Goal: Transaction & Acquisition: Obtain resource

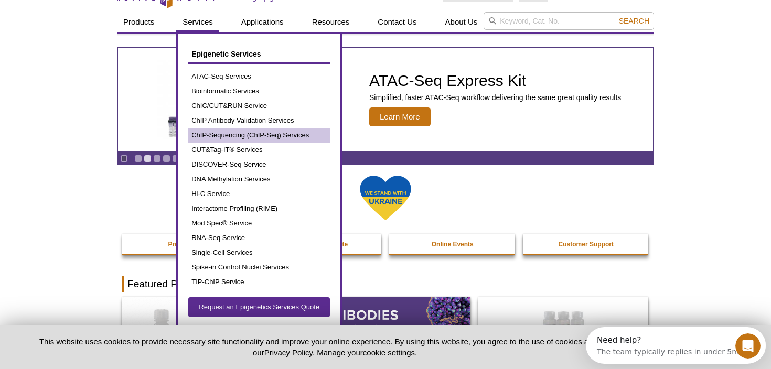
scroll to position [20, 0]
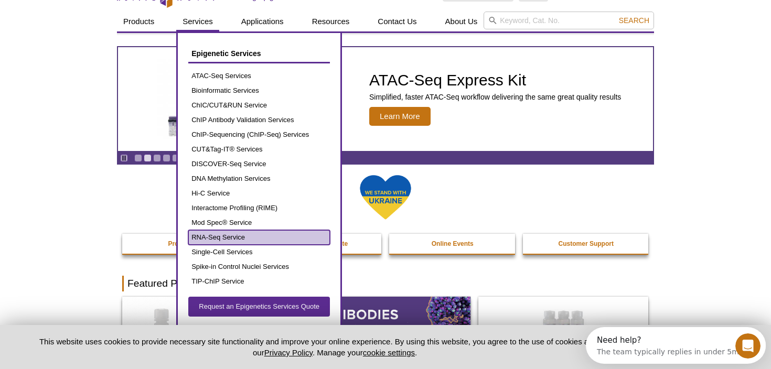
click at [218, 237] on link "RNA-Seq Service" at bounding box center [259, 237] width 142 height 15
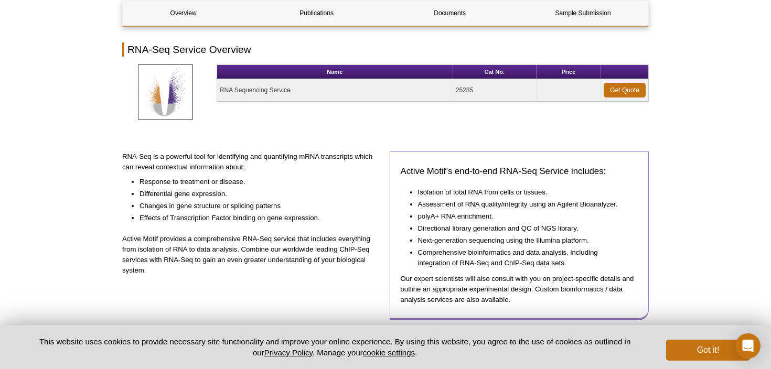
scroll to position [107, 0]
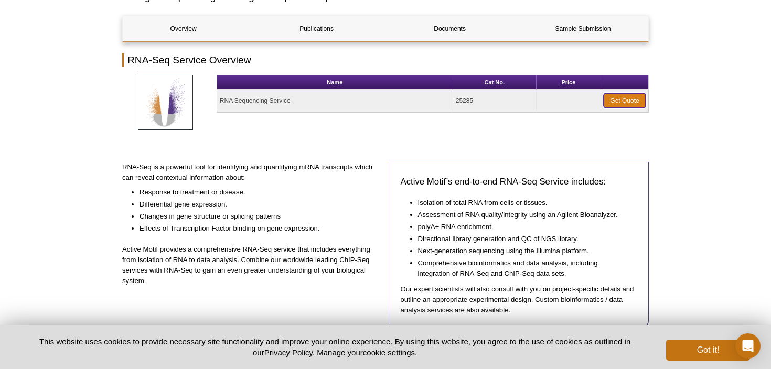
click at [623, 99] on link "Get Quote" at bounding box center [624, 100] width 42 height 15
click at [635, 104] on link "Get Quote" at bounding box center [624, 100] width 42 height 15
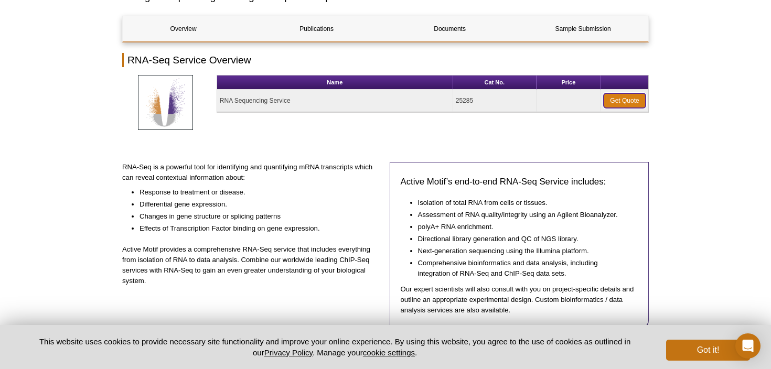
click at [635, 104] on link "Get Quote" at bounding box center [624, 100] width 42 height 15
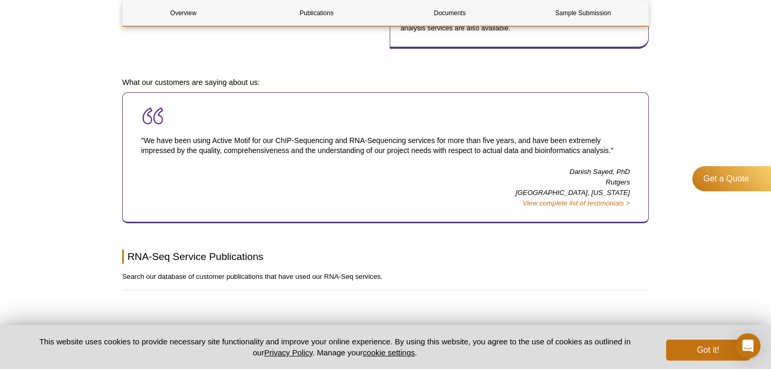
scroll to position [393, 0]
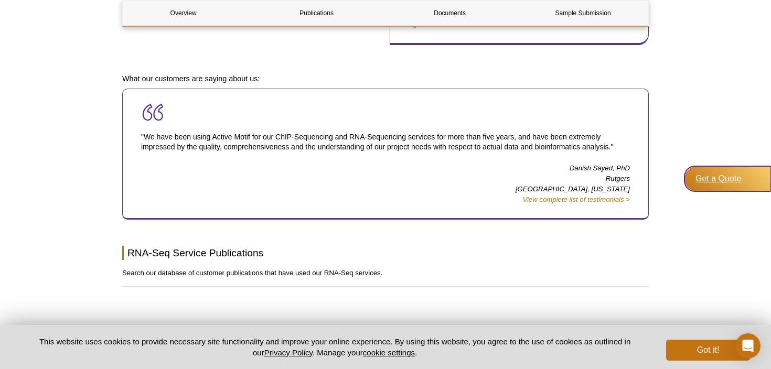
click at [730, 180] on div "Get a Quote" at bounding box center [727, 178] width 87 height 25
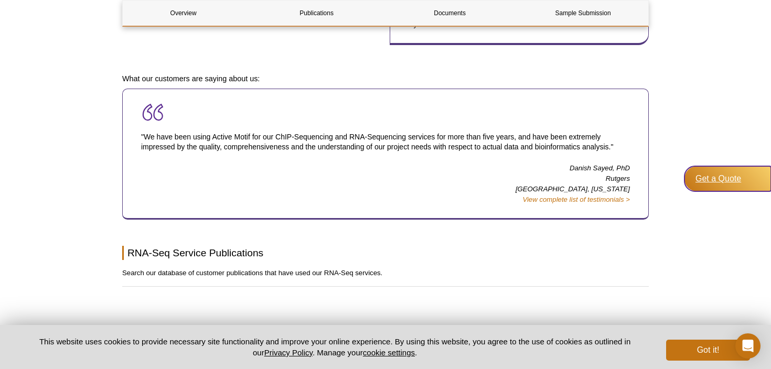
click at [730, 180] on div "Get a Quote" at bounding box center [727, 178] width 87 height 25
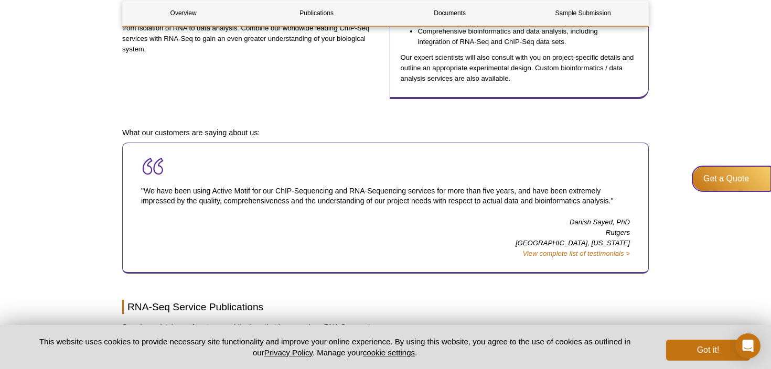
scroll to position [0, 0]
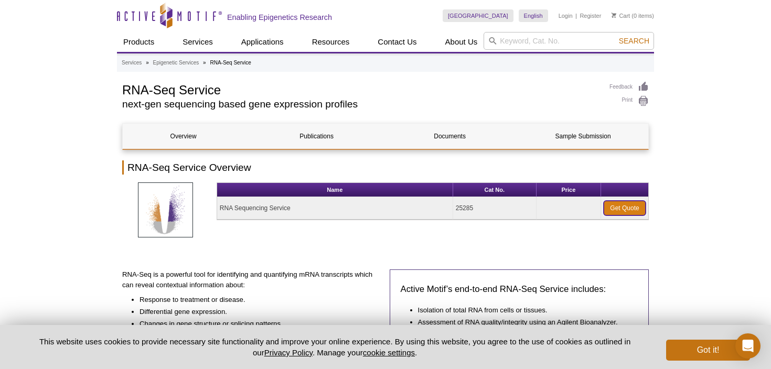
click at [613, 210] on link "Get Quote" at bounding box center [624, 208] width 42 height 15
click at [679, 344] on button "Got it!" at bounding box center [708, 350] width 84 height 21
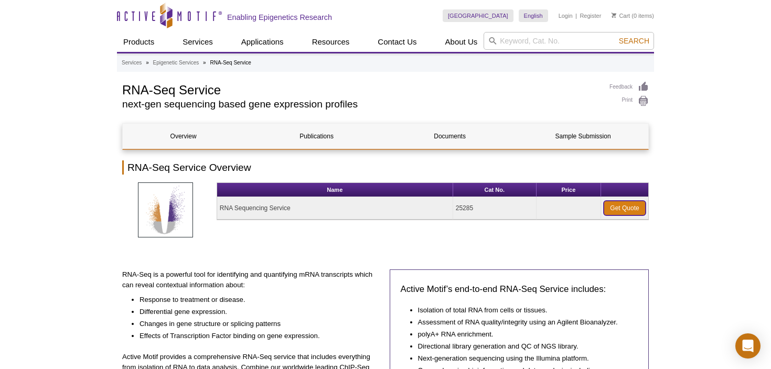
click at [613, 207] on link "Get Quote" at bounding box center [624, 208] width 42 height 15
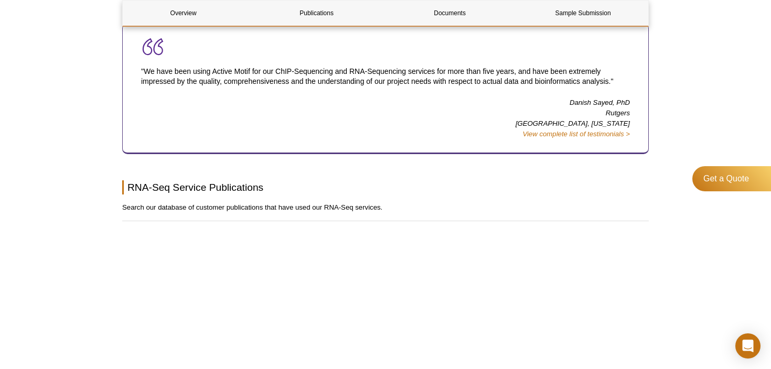
scroll to position [463, 0]
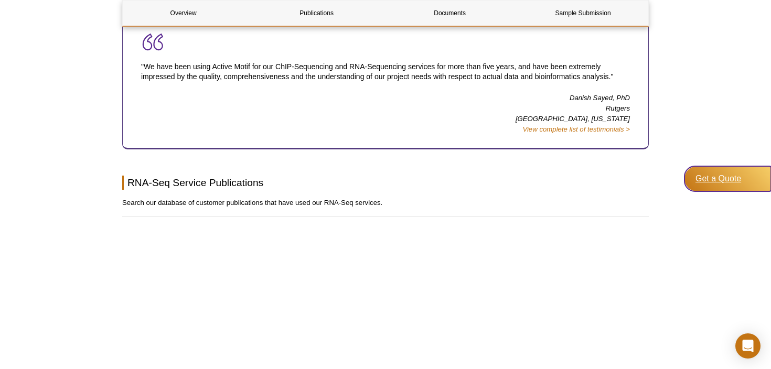
click at [726, 189] on div "Get a Quote" at bounding box center [727, 178] width 87 height 25
click at [723, 183] on div "Get a Quote" at bounding box center [727, 178] width 87 height 25
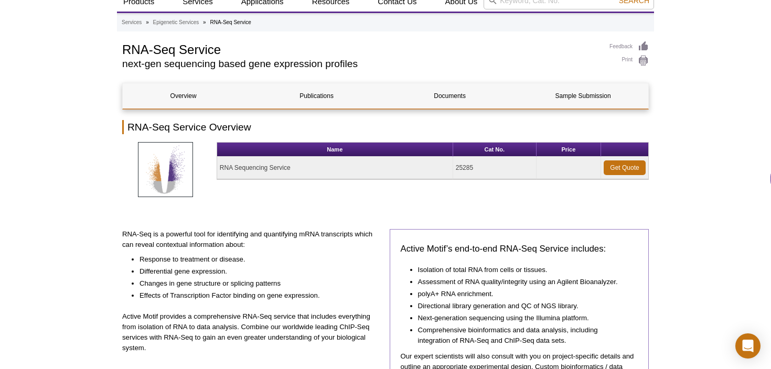
scroll to position [30, 0]
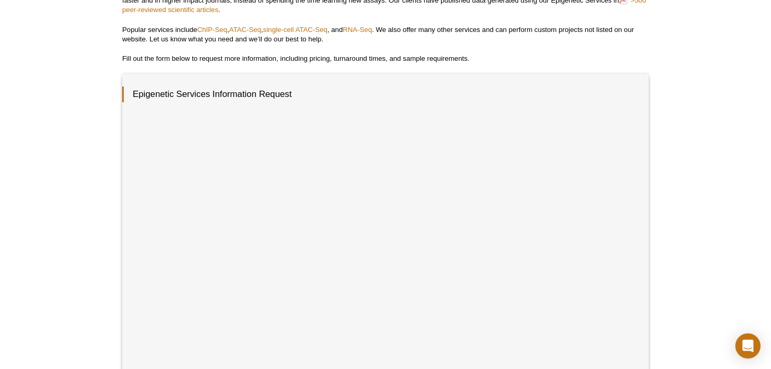
scroll to position [111, 0]
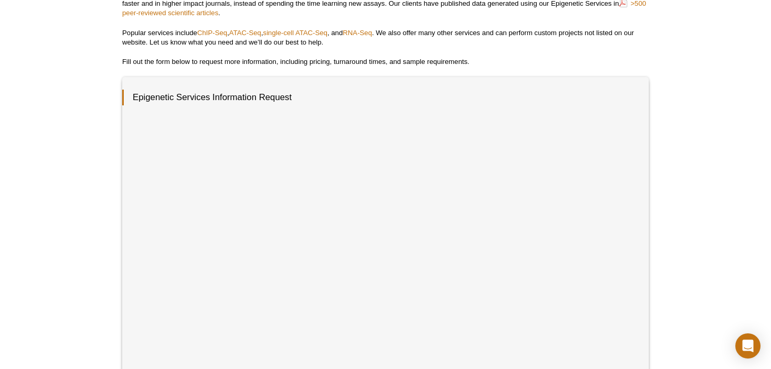
click at [665, 206] on div "Active Motif Logo Enabling Epigenetics Research 0 Search Skip to content Active…" at bounding box center [385, 313] width 771 height 849
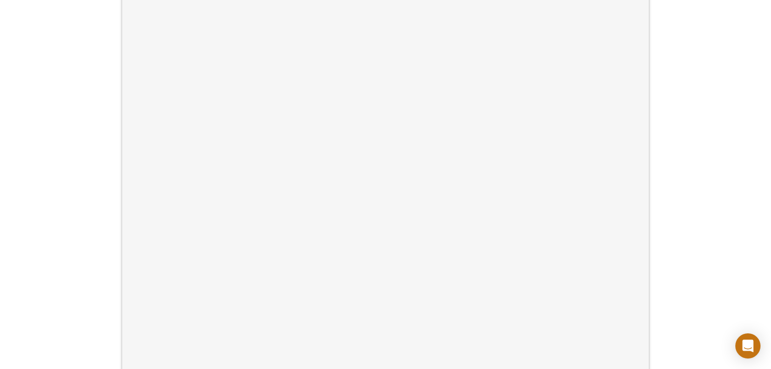
scroll to position [242, 0]
